Goal: Information Seeking & Learning: Learn about a topic

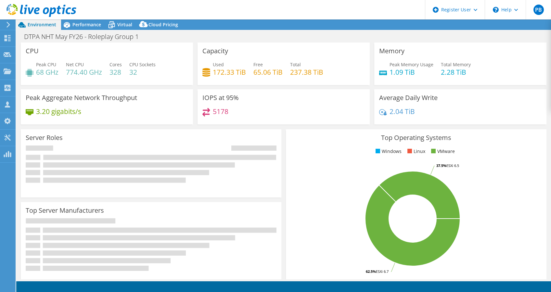
select select "EULondon"
select select "USD"
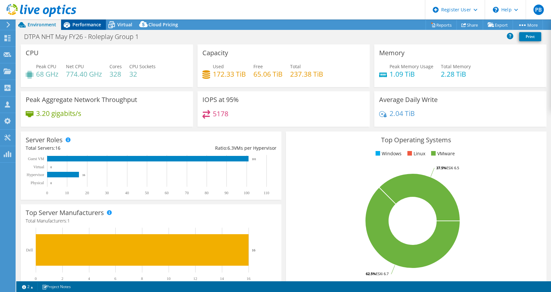
click at [94, 20] on div "Performance" at bounding box center [83, 24] width 45 height 10
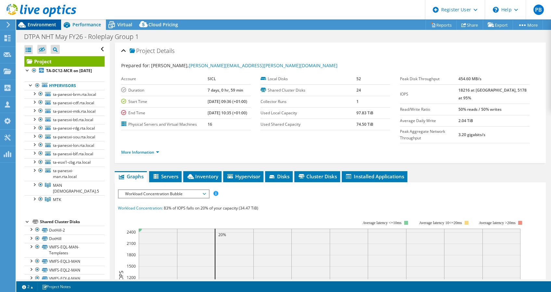
click at [46, 28] on div "Environment" at bounding box center [38, 24] width 45 height 10
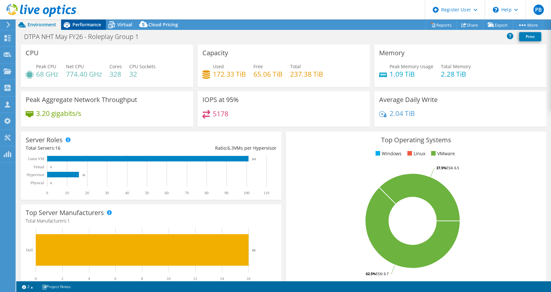
click at [83, 25] on span "Performance" at bounding box center [86, 24] width 29 height 6
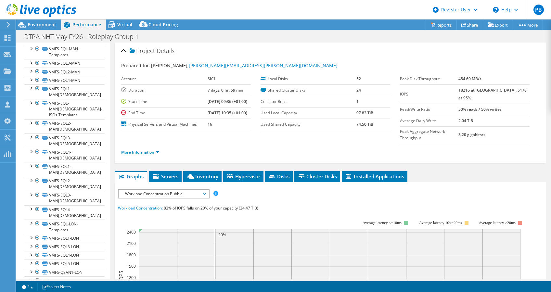
scroll to position [195, 0]
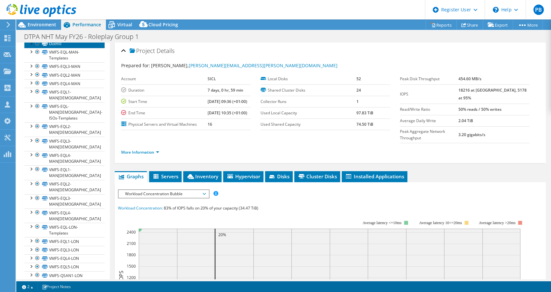
click at [61, 48] on link "DotHill" at bounding box center [64, 44] width 80 height 8
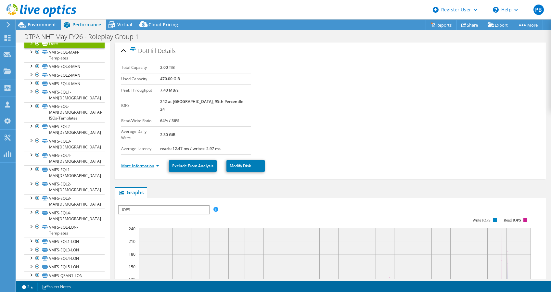
click at [131, 163] on link "More Information" at bounding box center [140, 166] width 38 height 6
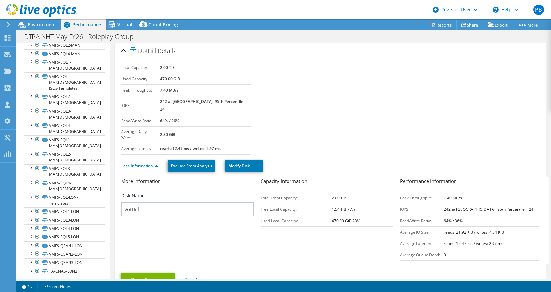
scroll to position [0, 0]
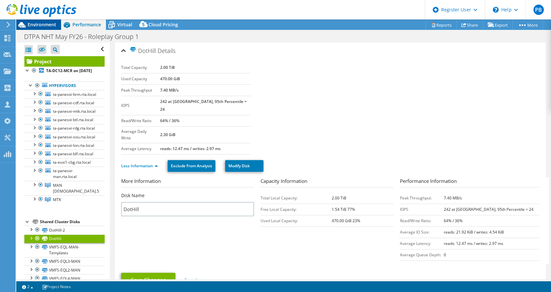
click at [47, 24] on span "Environment" at bounding box center [42, 24] width 29 height 6
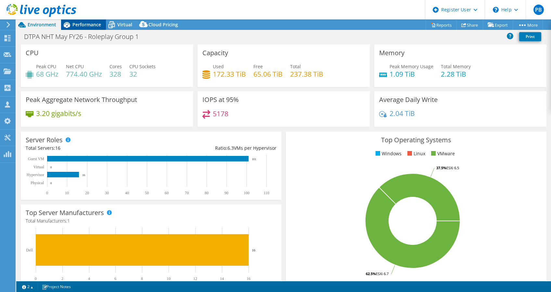
click at [91, 22] on span "Performance" at bounding box center [86, 24] width 29 height 6
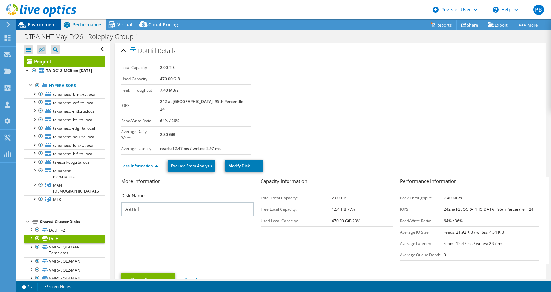
click at [52, 23] on span "Environment" at bounding box center [42, 24] width 29 height 6
